Goal: Task Accomplishment & Management: Use online tool/utility

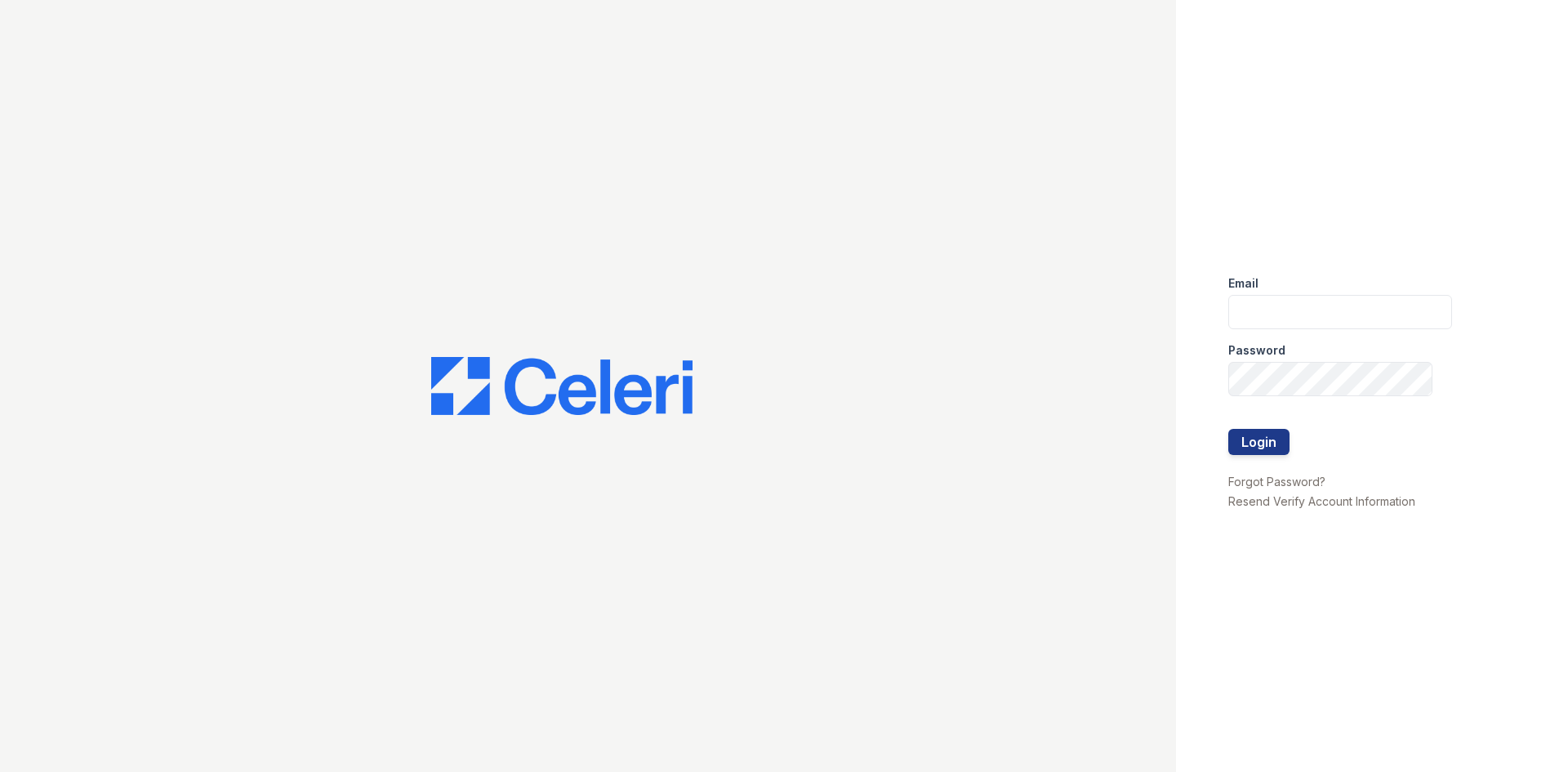
drag, startPoint x: 1352, startPoint y: 287, endPoint x: 1334, endPoint y: 305, distance: 25.5
click at [1352, 288] on div "Email" at bounding box center [1340, 279] width 223 height 33
click at [1333, 303] on input "email" at bounding box center [1340, 313] width 223 height 35
type input "[EMAIL_ADDRESS][DOMAIN_NAME]"
click at [1321, 398] on div at bounding box center [1340, 412] width 223 height 33
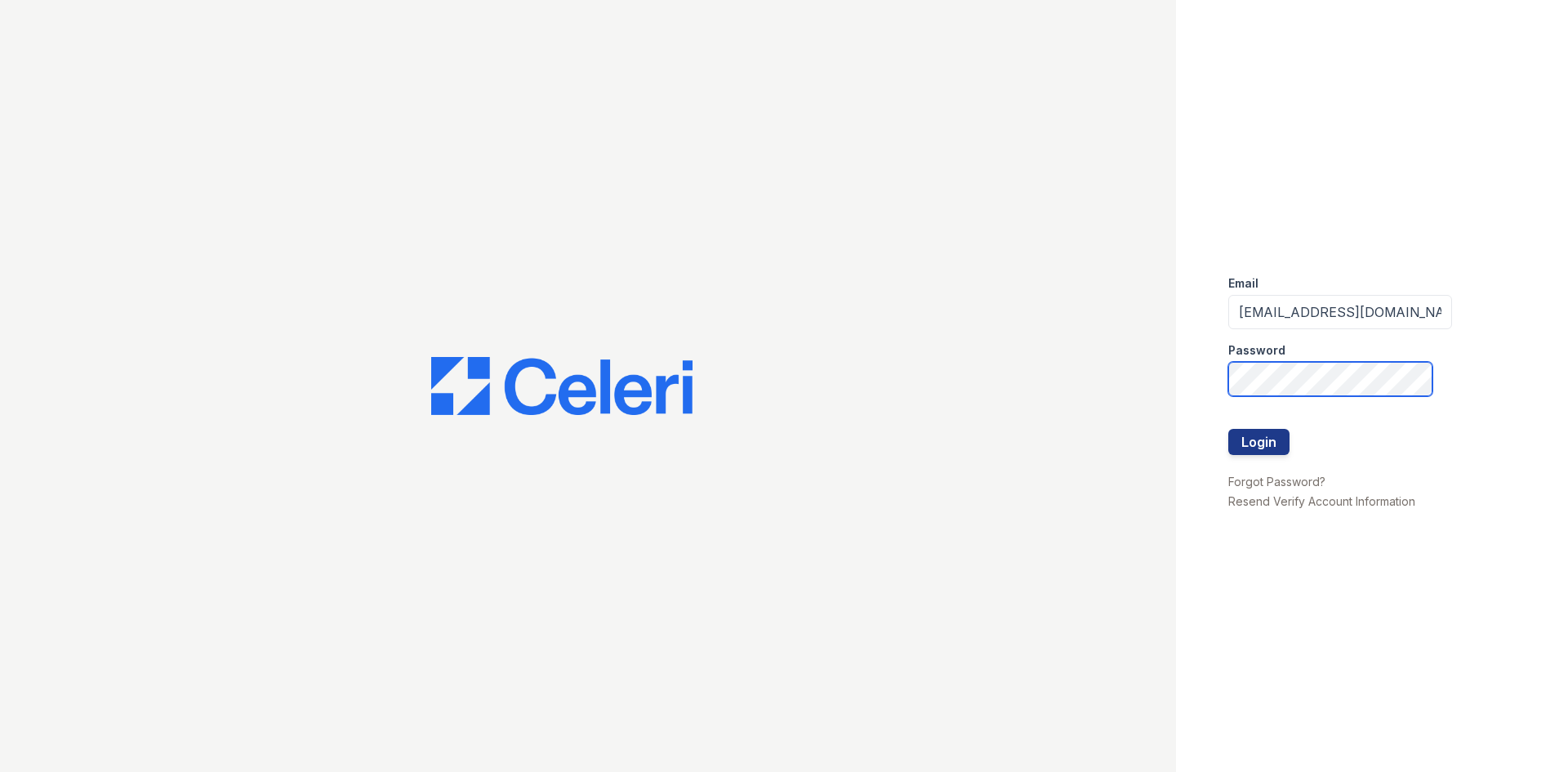
click at [1229, 429] on button "Login" at bounding box center [1259, 441] width 61 height 26
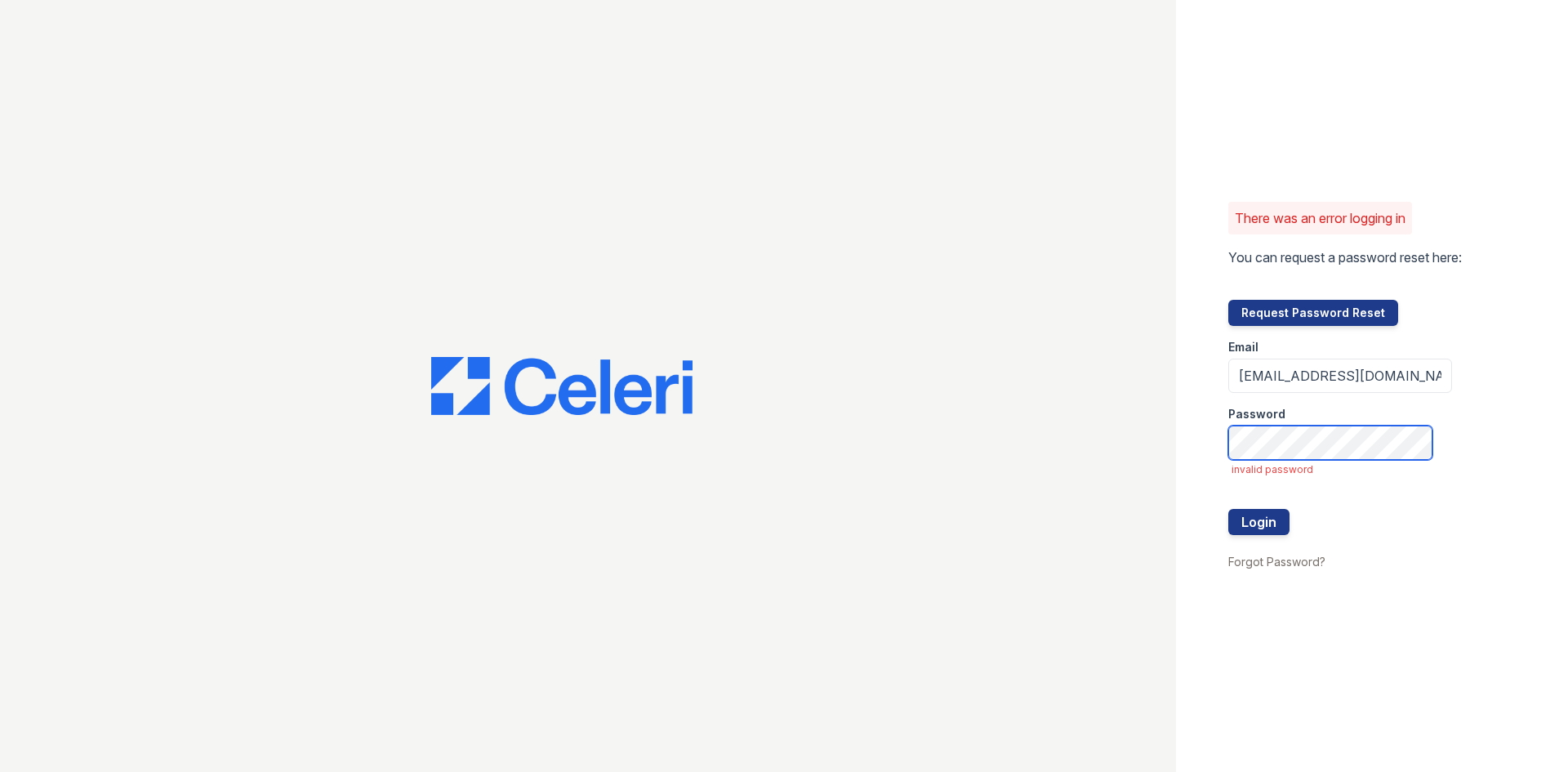
click at [1229, 509] on button "Login" at bounding box center [1259, 522] width 61 height 26
